Goal: Task Accomplishment & Management: Use online tool/utility

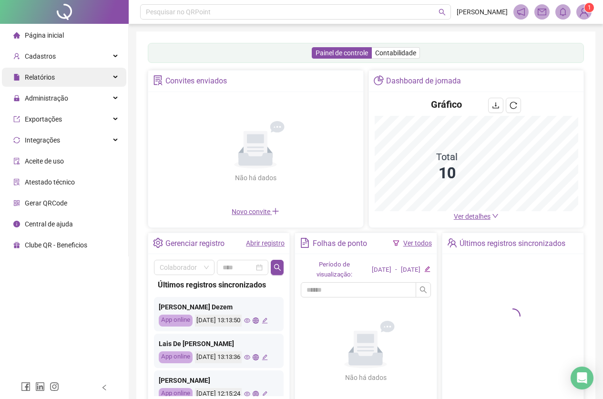
click at [112, 77] on div "Relatórios" at bounding box center [64, 77] width 124 height 19
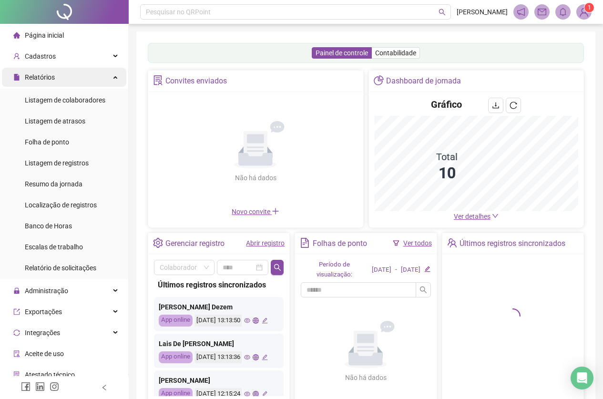
click at [51, 81] on span "Relatórios" at bounding box center [40, 77] width 30 height 8
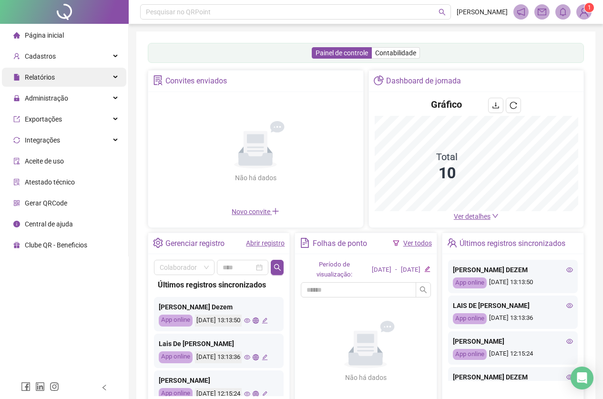
click at [42, 77] on span "Relatórios" at bounding box center [40, 77] width 30 height 8
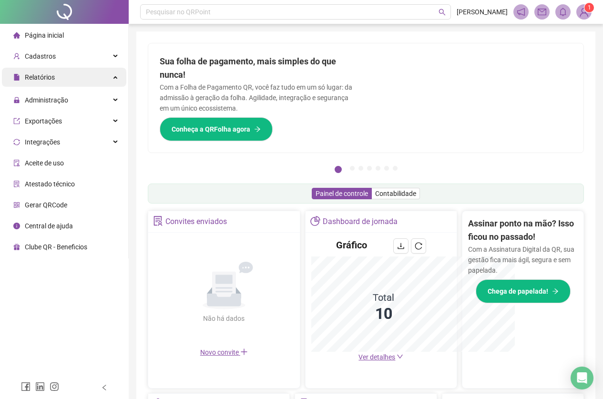
click at [39, 78] on span "Relatórios" at bounding box center [40, 77] width 30 height 8
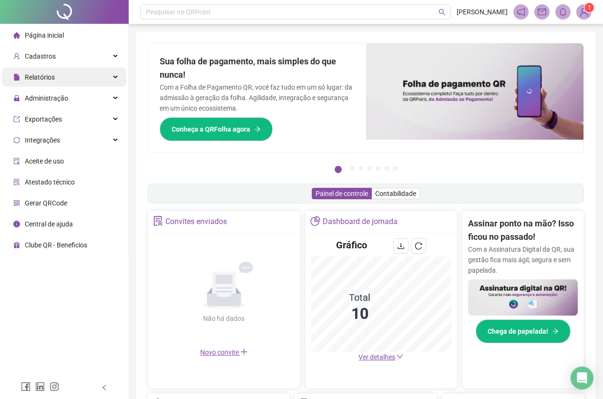
click at [39, 78] on span "Relatórios" at bounding box center [40, 77] width 30 height 8
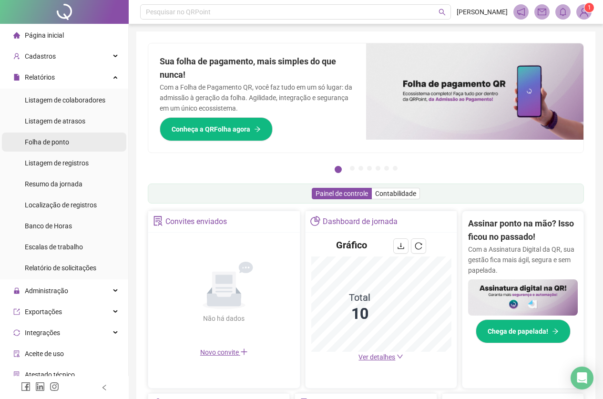
click at [43, 138] on span "Folha de ponto" at bounding box center [47, 142] width 44 height 8
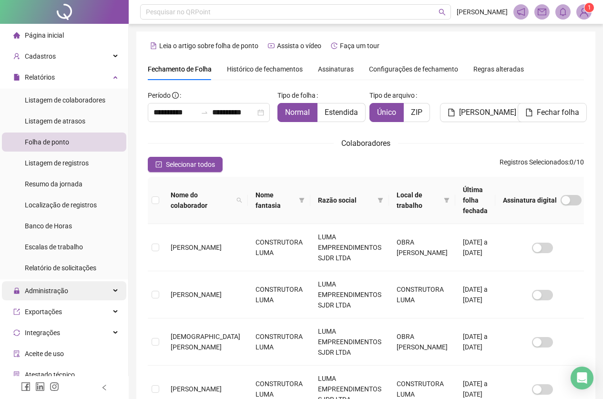
click at [48, 290] on span "Administração" at bounding box center [46, 291] width 43 height 8
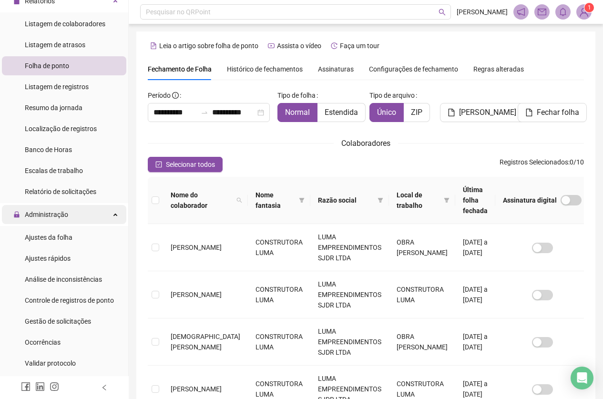
scroll to position [95, 0]
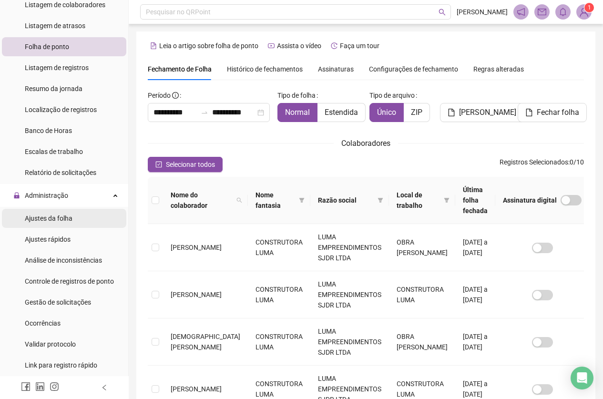
click at [44, 219] on span "Ajustes da folha" at bounding box center [49, 219] width 48 height 8
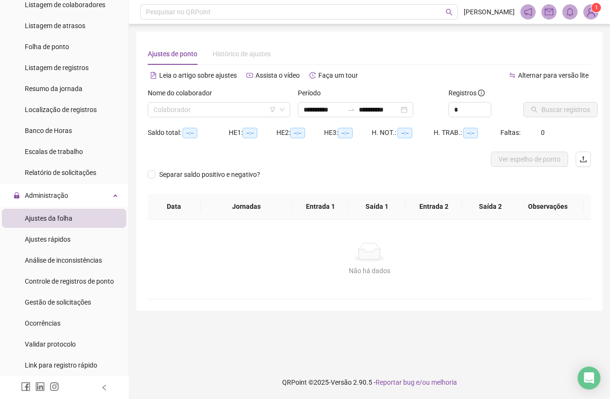
type input "**********"
click at [242, 109] on input "search" at bounding box center [215, 110] width 123 height 14
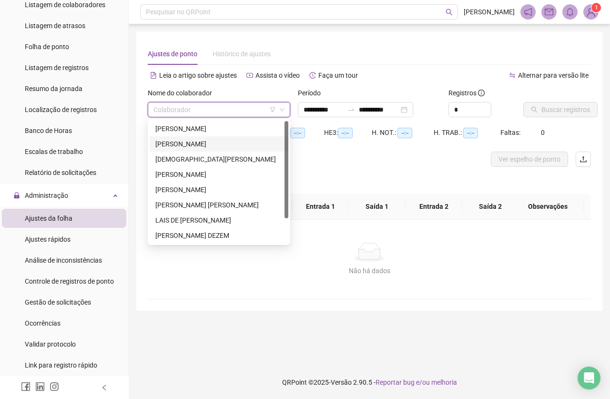
click at [180, 146] on div "BIANCA VALE DE PAULA" at bounding box center [218, 144] width 127 height 10
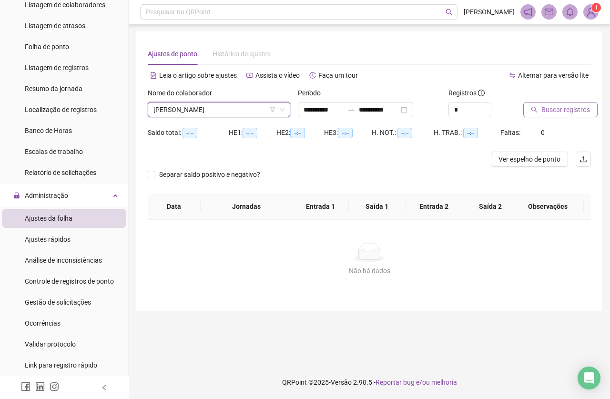
click at [583, 109] on span "Buscar registros" at bounding box center [566, 109] width 49 height 10
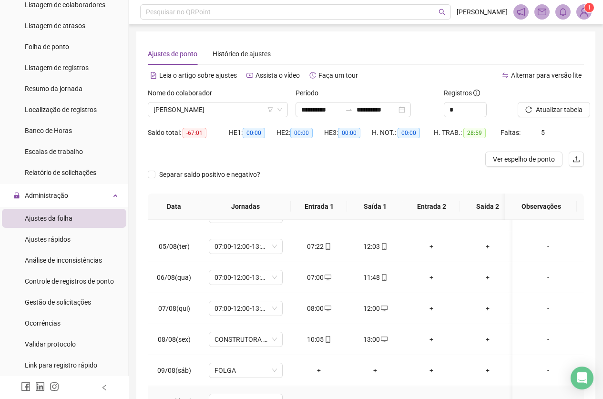
scroll to position [92, 0]
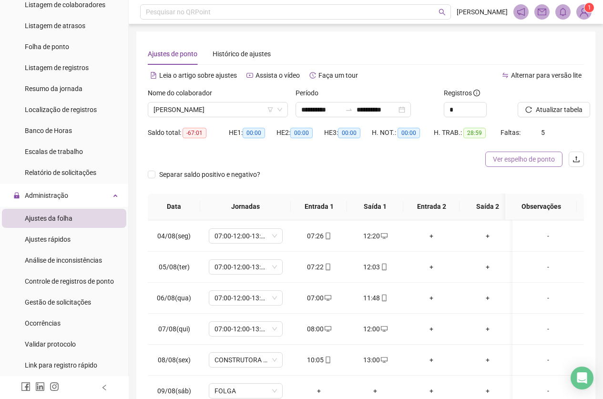
click at [542, 156] on span "Ver espelho de ponto" at bounding box center [524, 159] width 62 height 10
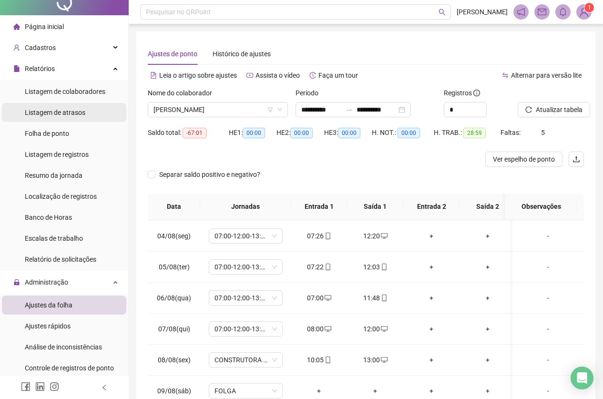
scroll to position [0, 0]
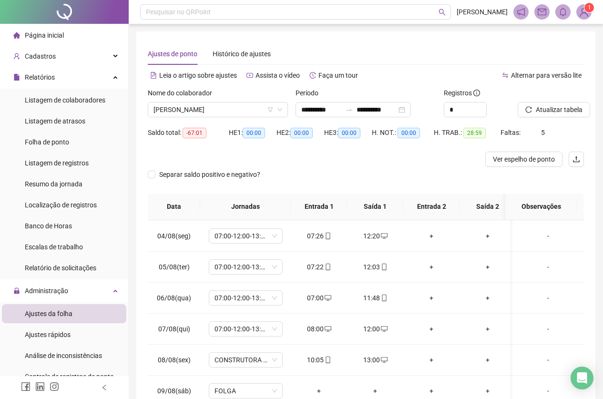
click at [45, 37] on span "Página inicial" at bounding box center [44, 35] width 39 height 8
